Goal: Task Accomplishment & Management: Complete application form

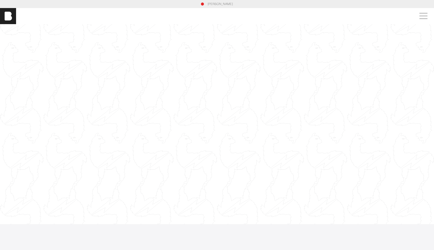
click at [217, 4] on link "[PERSON_NAME]" at bounding box center [219, 4] width 25 height 5
click at [422, 14] on span at bounding box center [422, 16] width 12 height 9
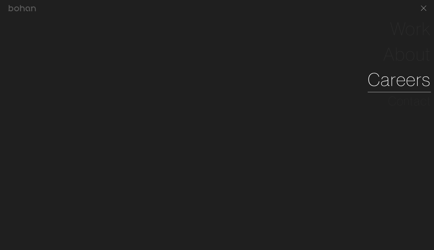
click at [405, 86] on link "Careers" at bounding box center [398, 79] width 63 height 25
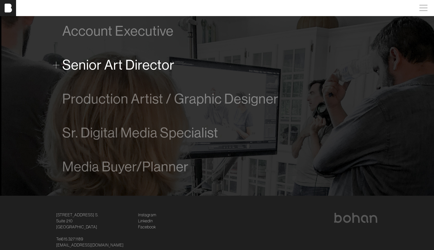
scroll to position [326, 0]
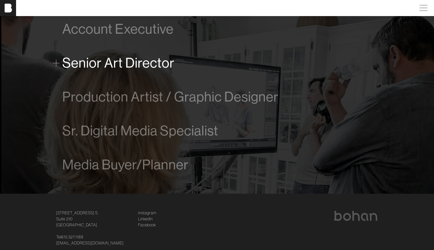
click at [123, 68] on span "Senior Art Director" at bounding box center [118, 62] width 112 height 15
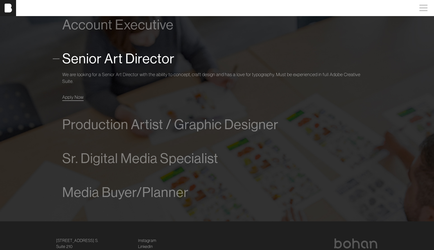
scroll to position [325, 0]
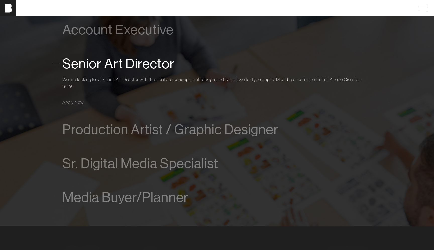
click at [75, 106] on div "Senior Art Director We are looking for a Senior Art Director with the ability t…" at bounding box center [216, 80] width 309 height 66
click at [76, 104] on span "Apply Now" at bounding box center [72, 102] width 21 height 6
